Goal: Information Seeking & Learning: Learn about a topic

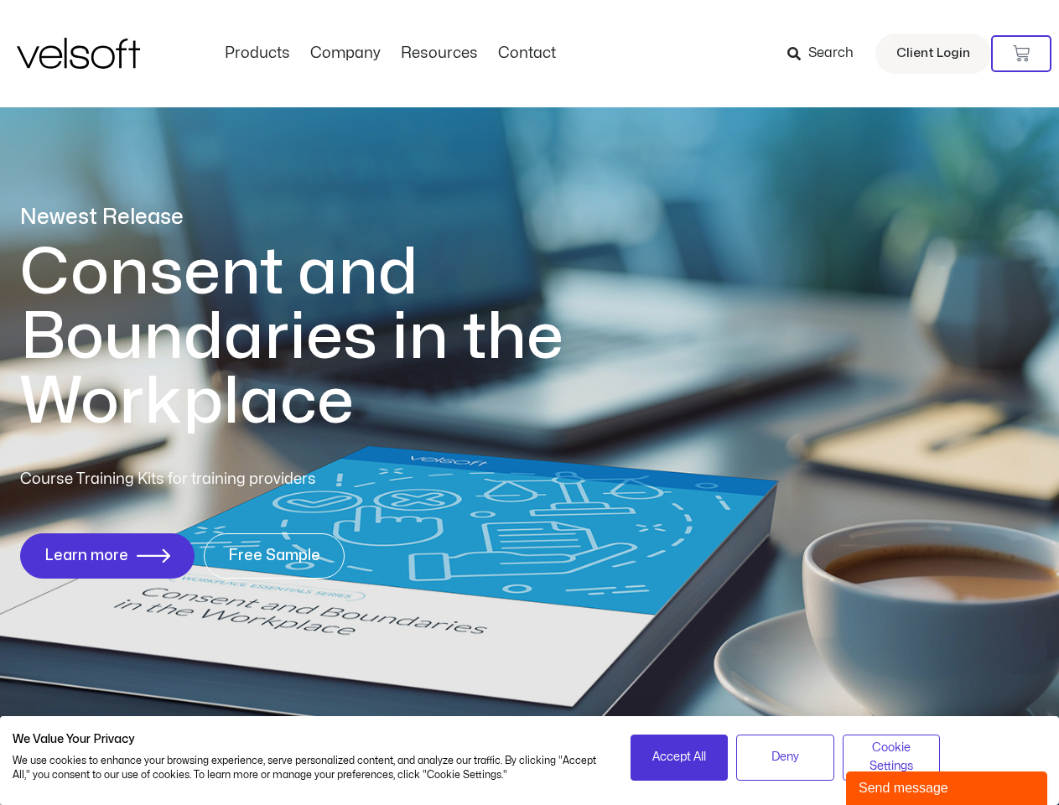
click at [529, 402] on h1 "Consent and Boundaries in the Workplace" at bounding box center [326, 338] width 612 height 194
click at [1021, 54] on icon at bounding box center [1021, 53] width 17 height 17
click at [679, 757] on span "Accept All" at bounding box center [679, 757] width 54 height 18
click at [785, 757] on span "Deny" at bounding box center [785, 757] width 28 height 18
click at [891, 757] on span "Cookie Settings" at bounding box center [892, 758] width 76 height 38
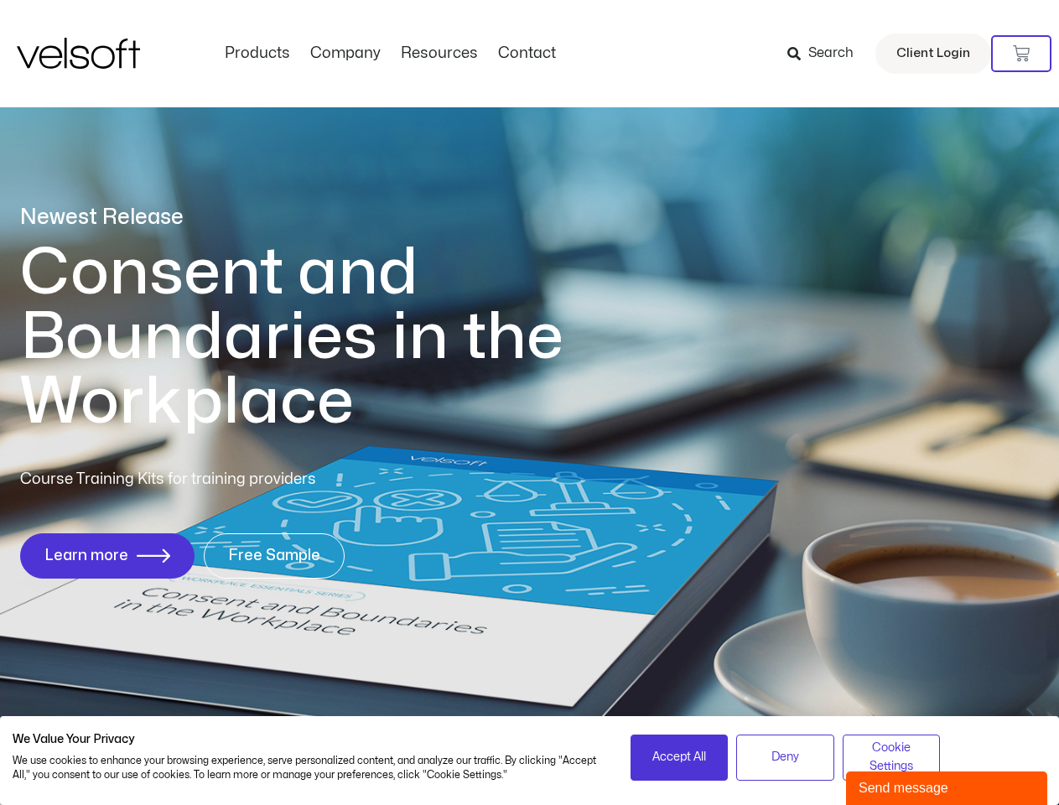
click at [947, 788] on div "Send message" at bounding box center [947, 788] width 176 height 20
